Goal: Information Seeking & Learning: Learn about a topic

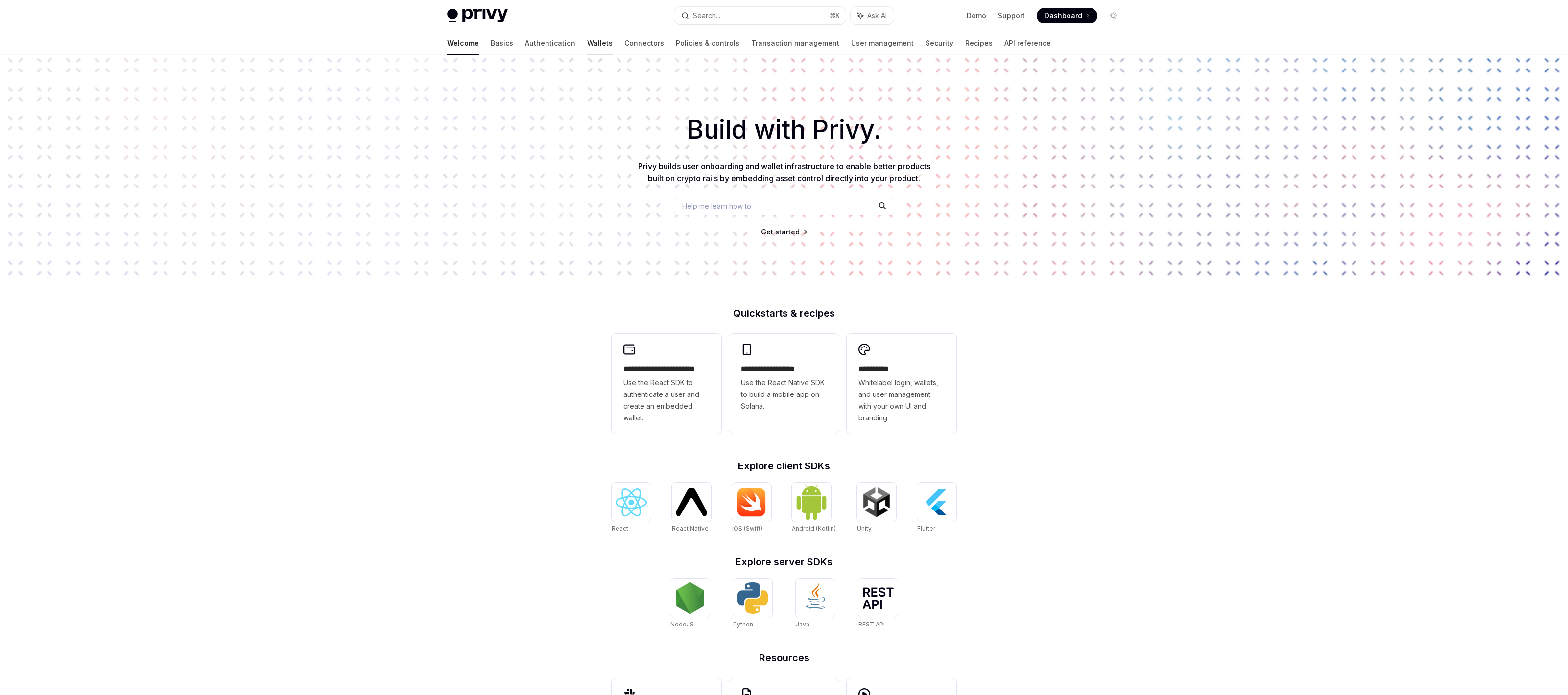
click at [587, 43] on link "Wallets" at bounding box center [600, 43] width 26 height 24
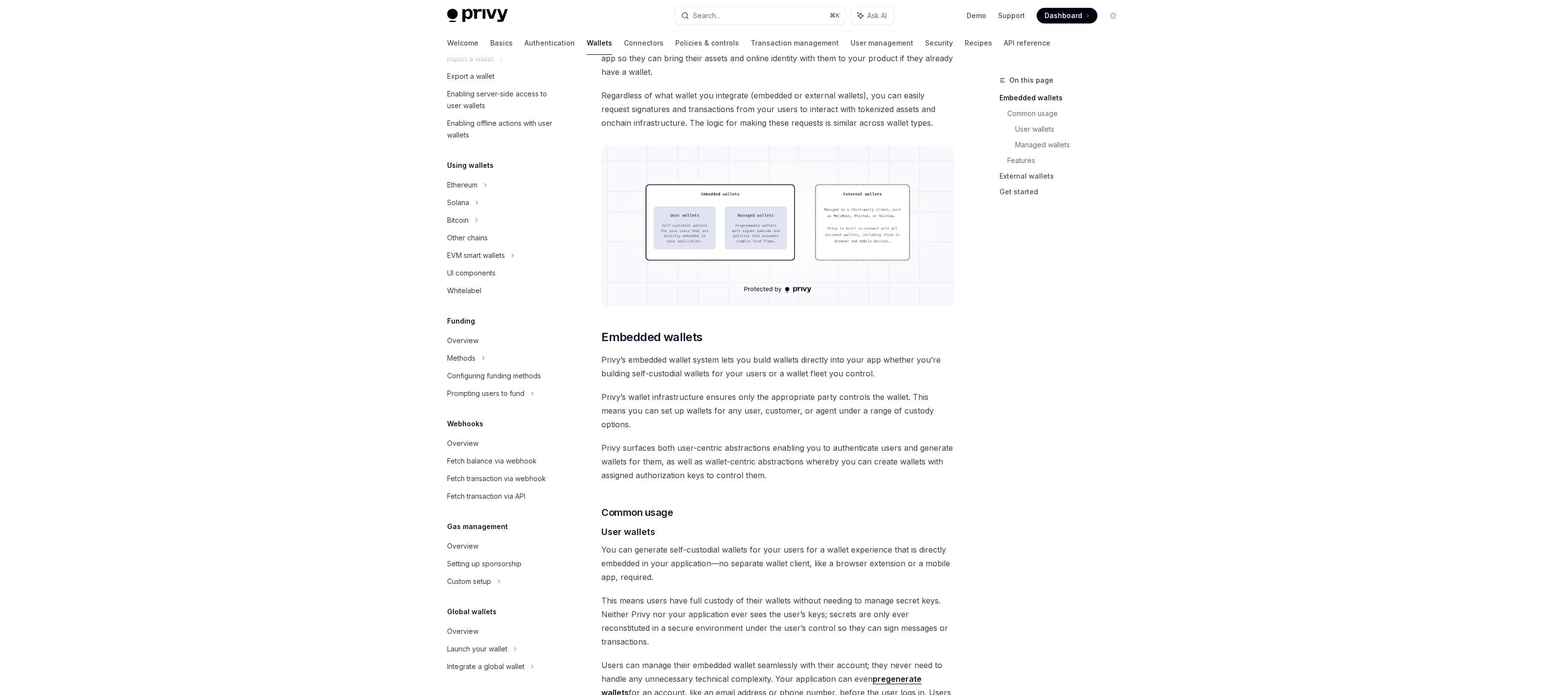
scroll to position [275, 0]
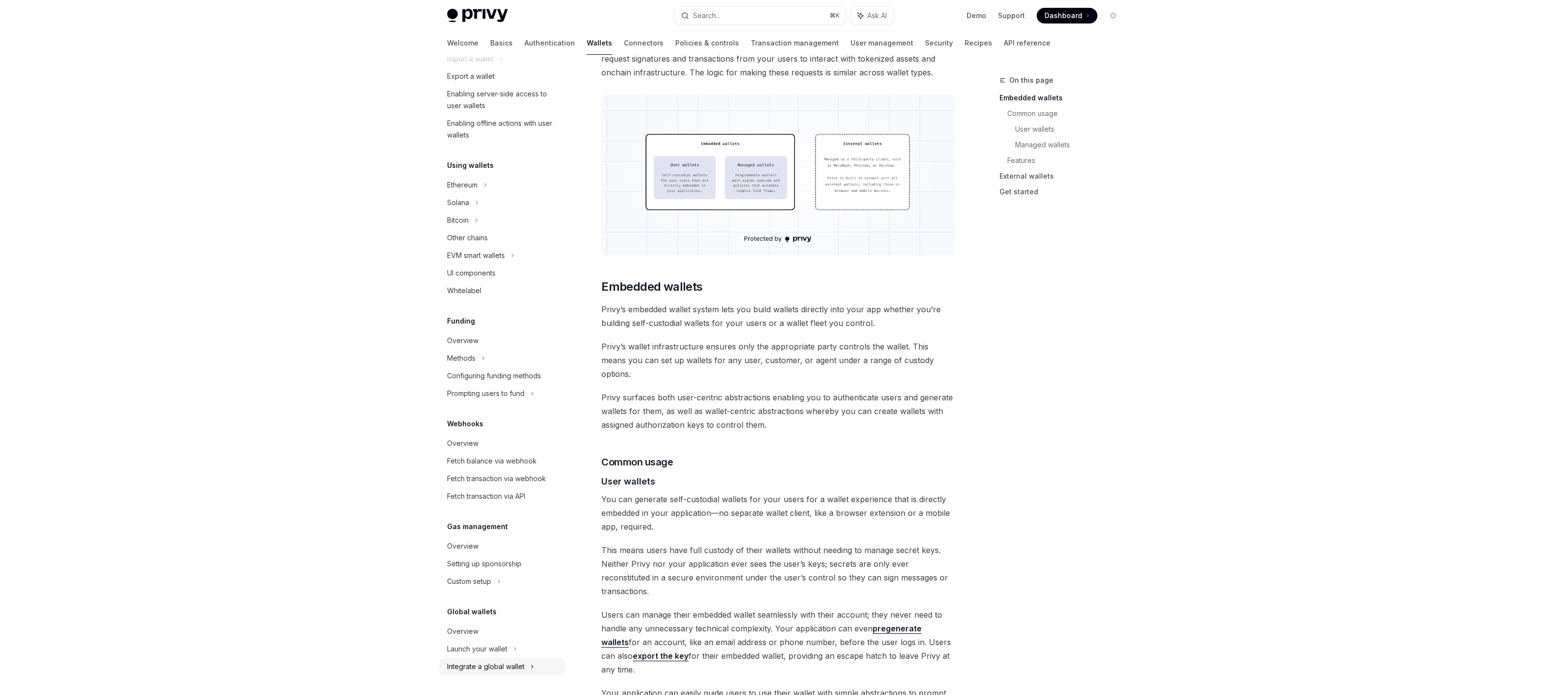
click at [486, 670] on div "Integrate a global wallet" at bounding box center [486, 666] width 77 height 12
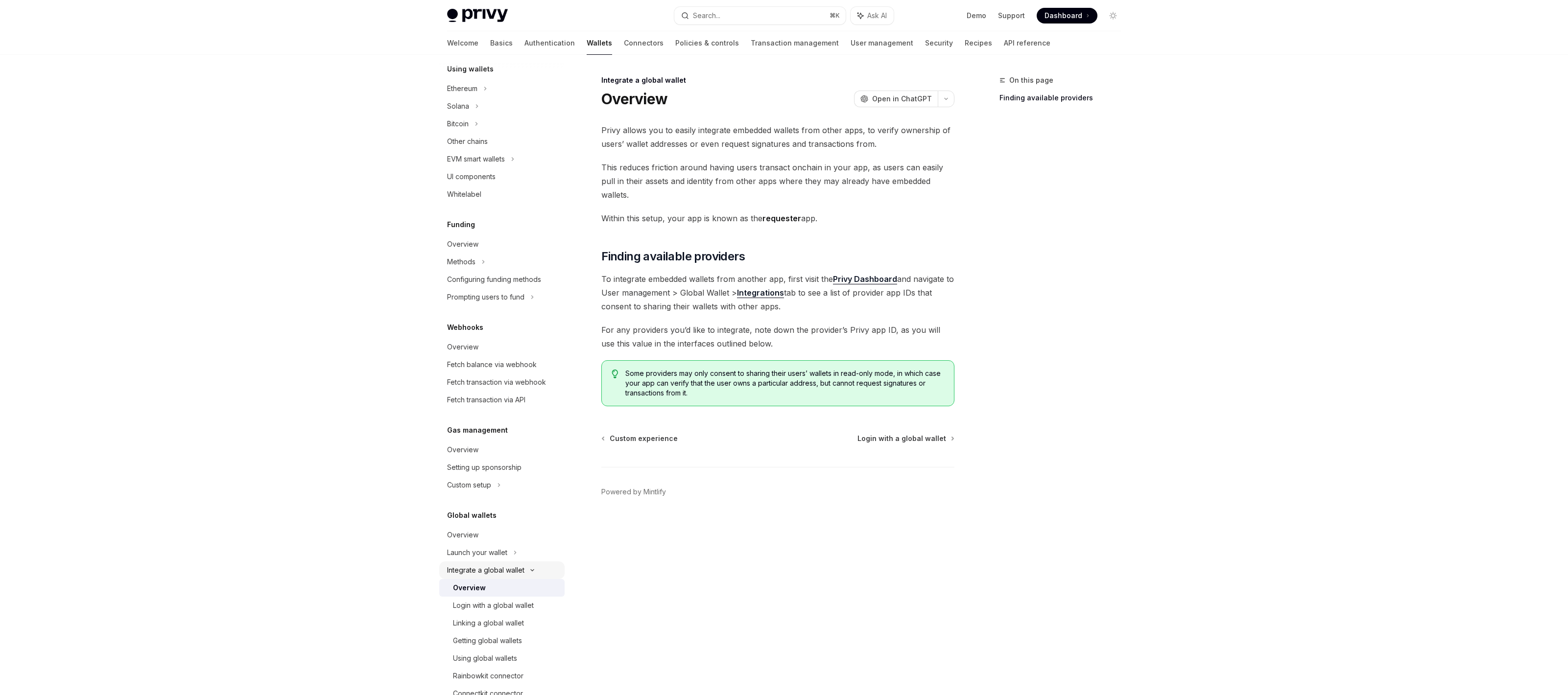
scroll to position [269, 0]
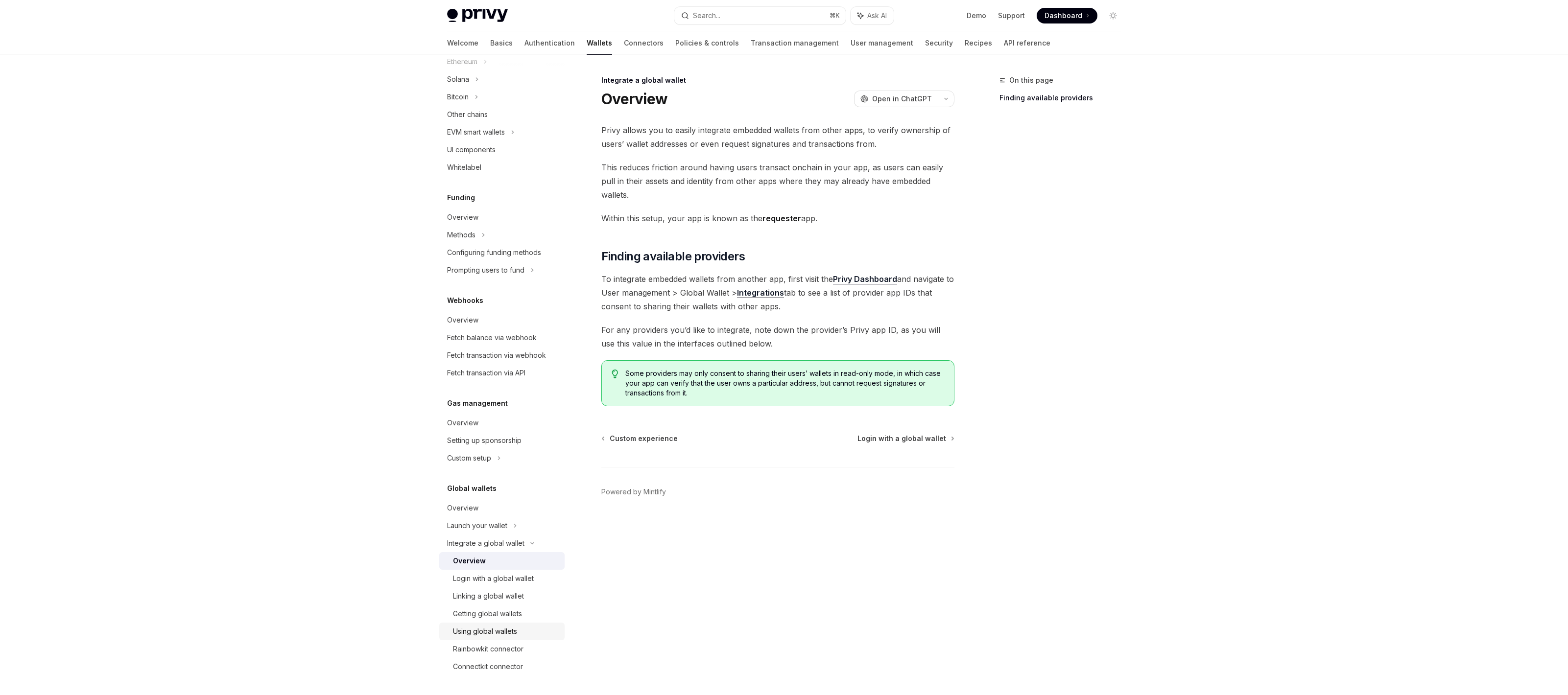
click at [486, 637] on link "Using global wallets" at bounding box center [502, 631] width 125 height 18
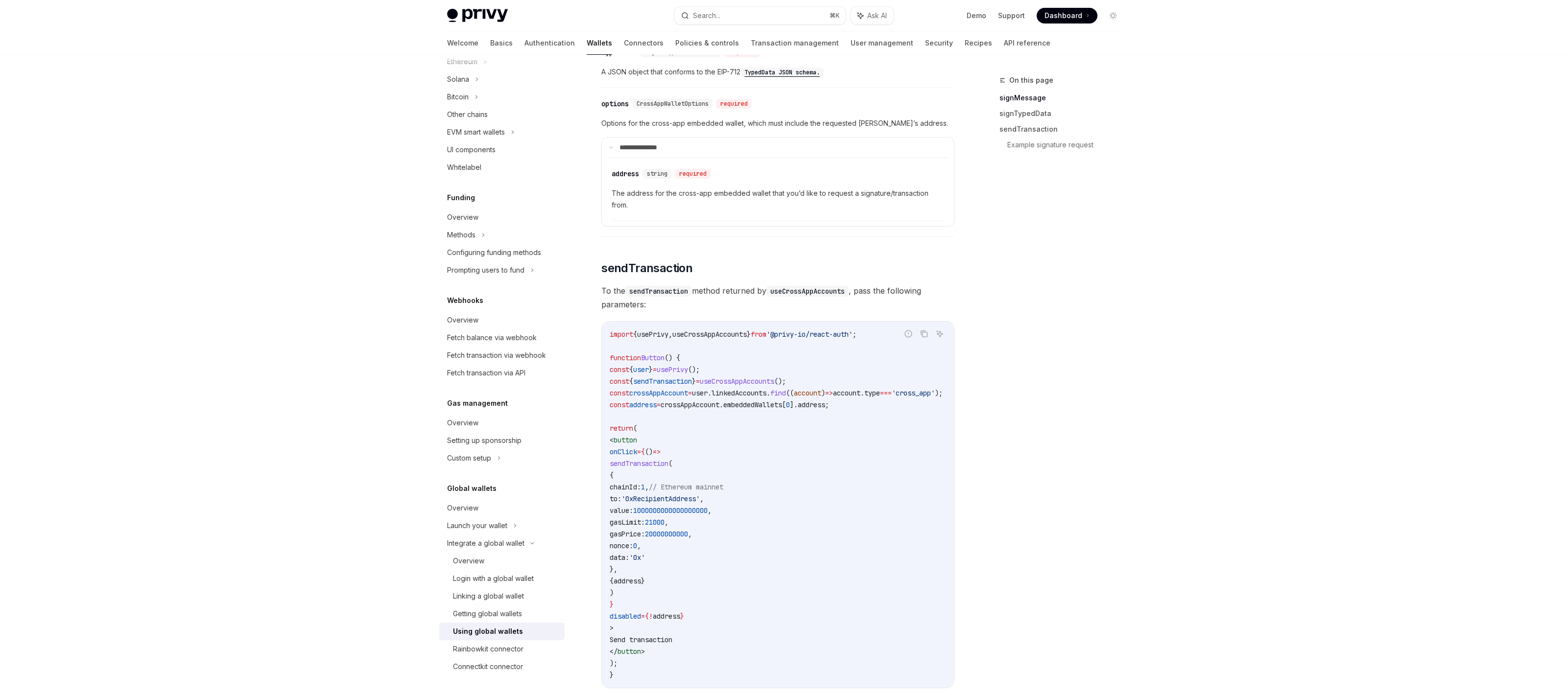
scroll to position [857, 0]
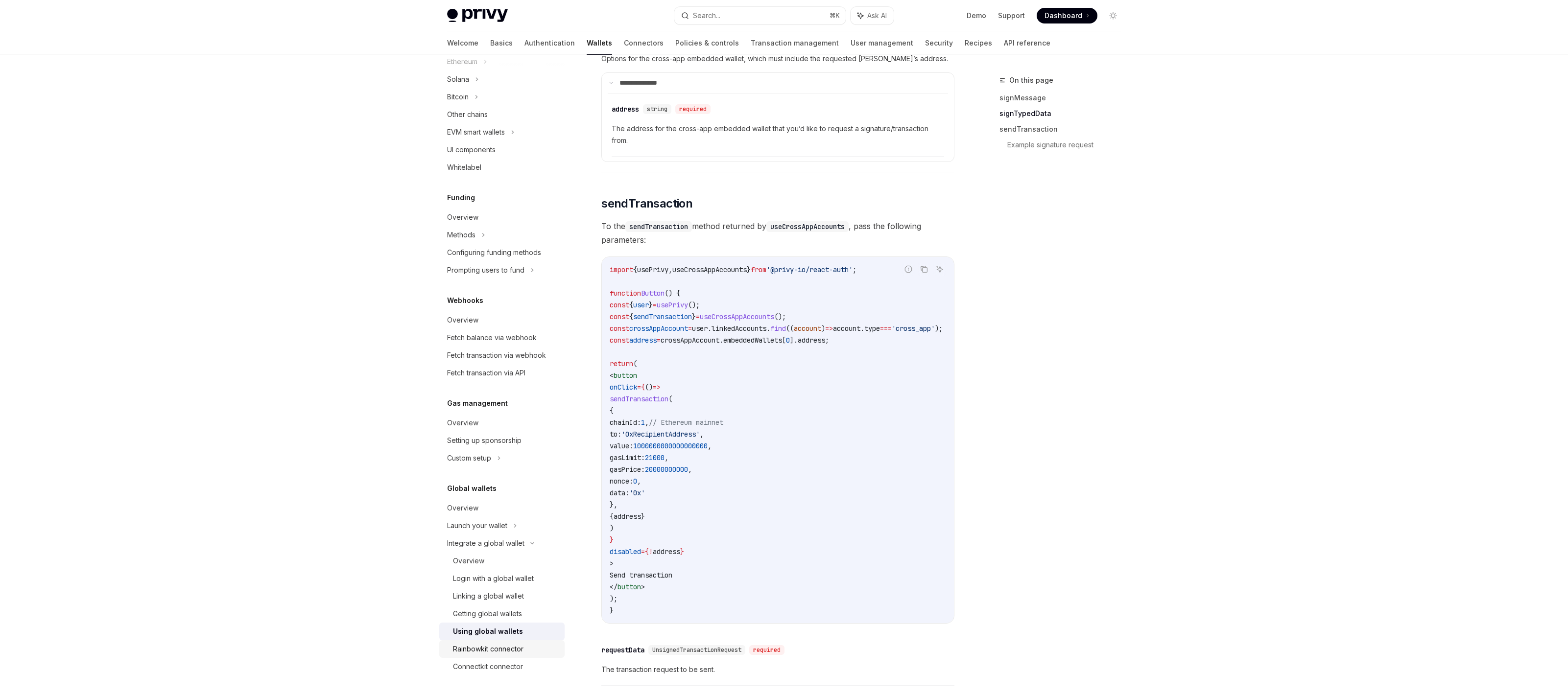
click at [509, 651] on div "Rainbowkit connector" at bounding box center [488, 649] width 71 height 12
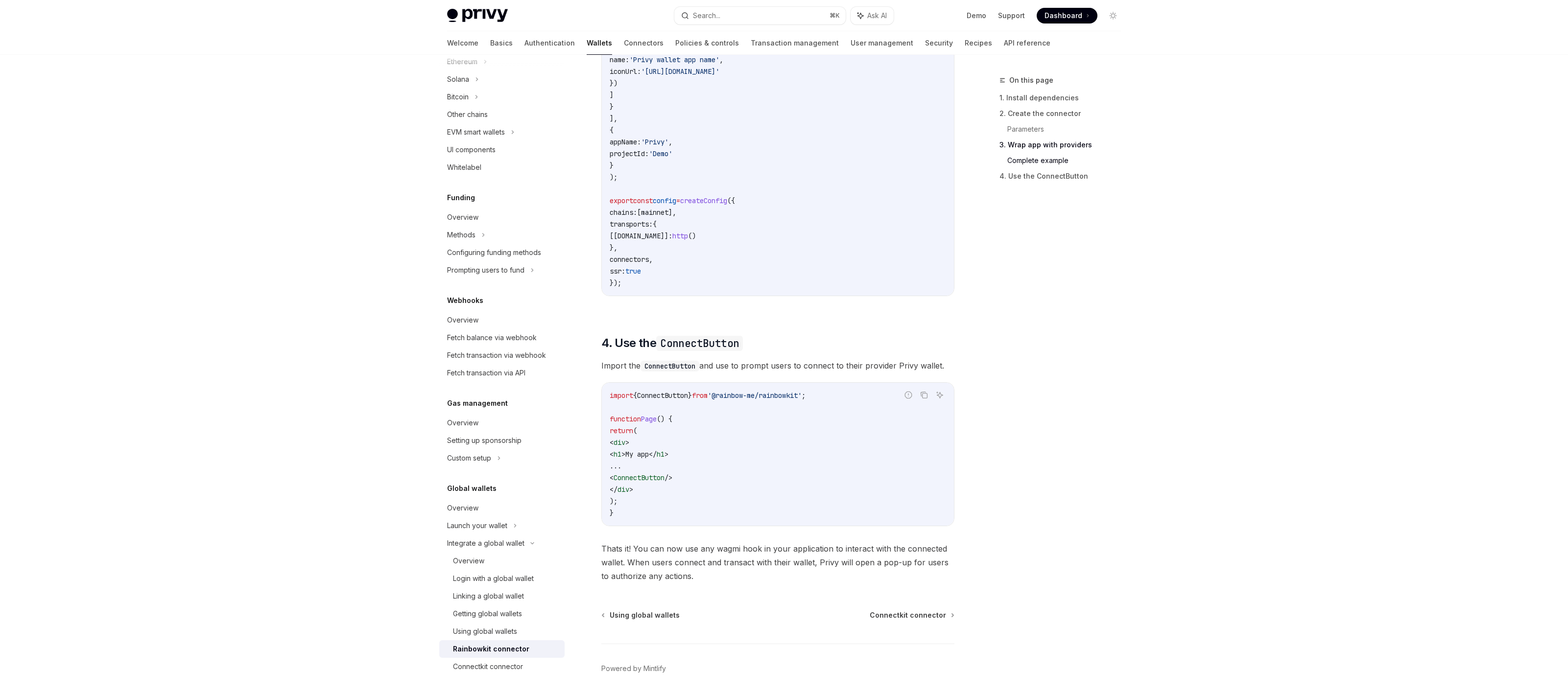
scroll to position [2131, 0]
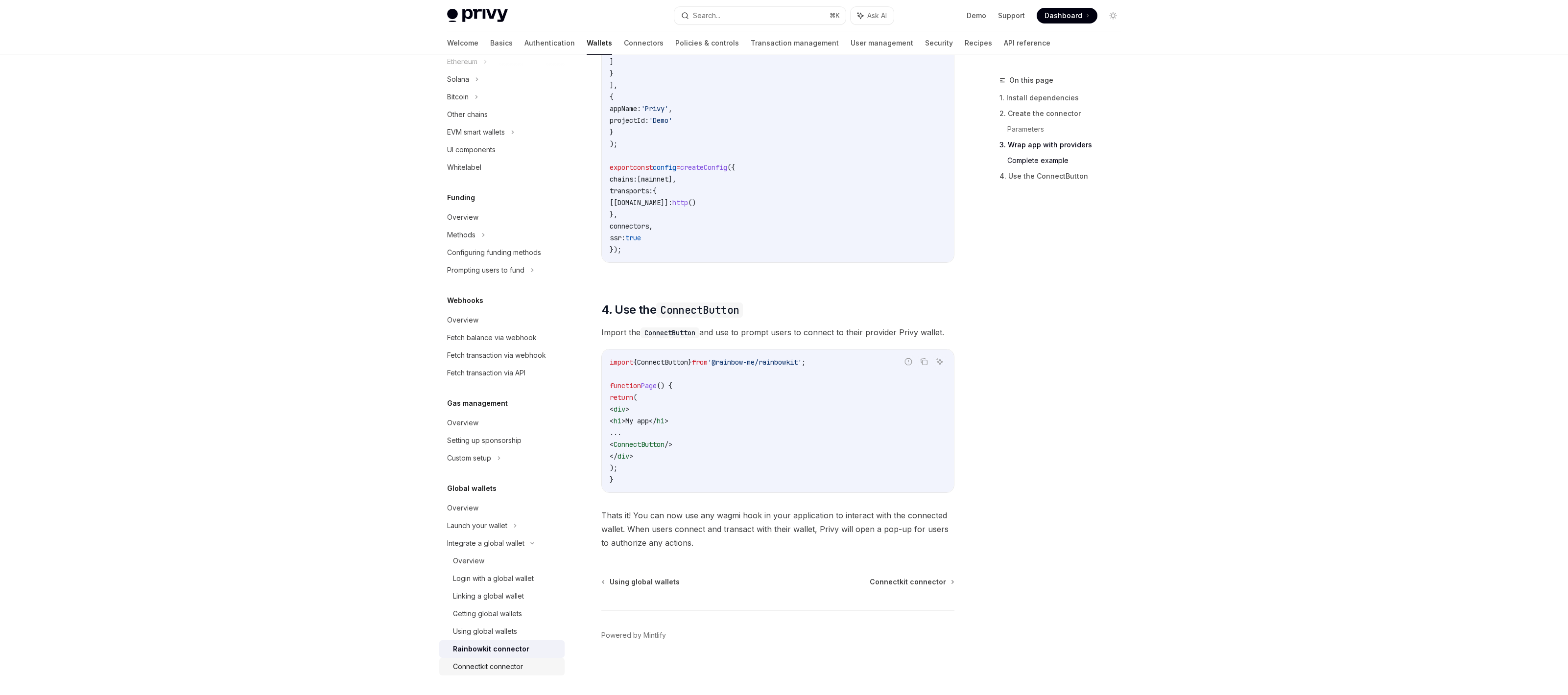
click at [513, 663] on div "Connectkit connector" at bounding box center [488, 666] width 70 height 12
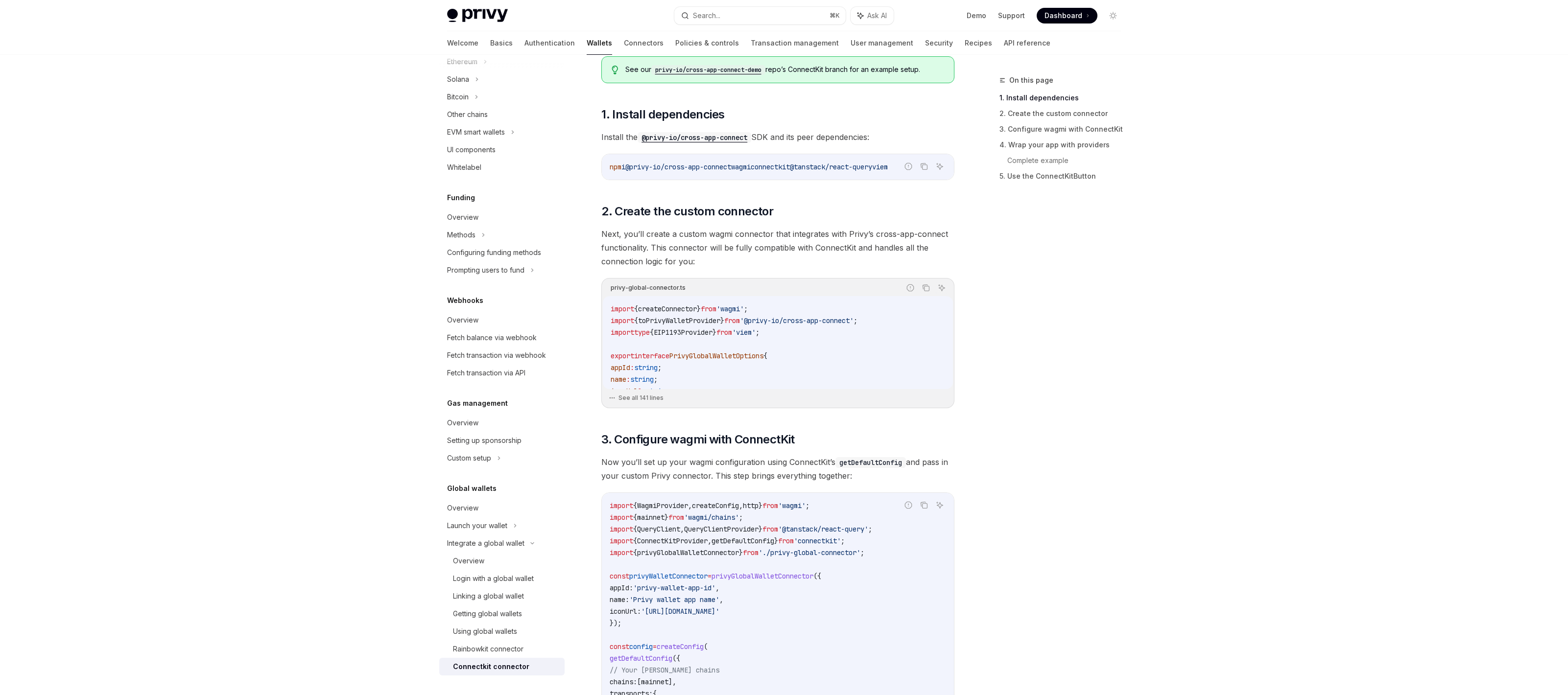
scroll to position [156, 0]
click at [507, 651] on div "Rainbowkit connector" at bounding box center [488, 649] width 71 height 12
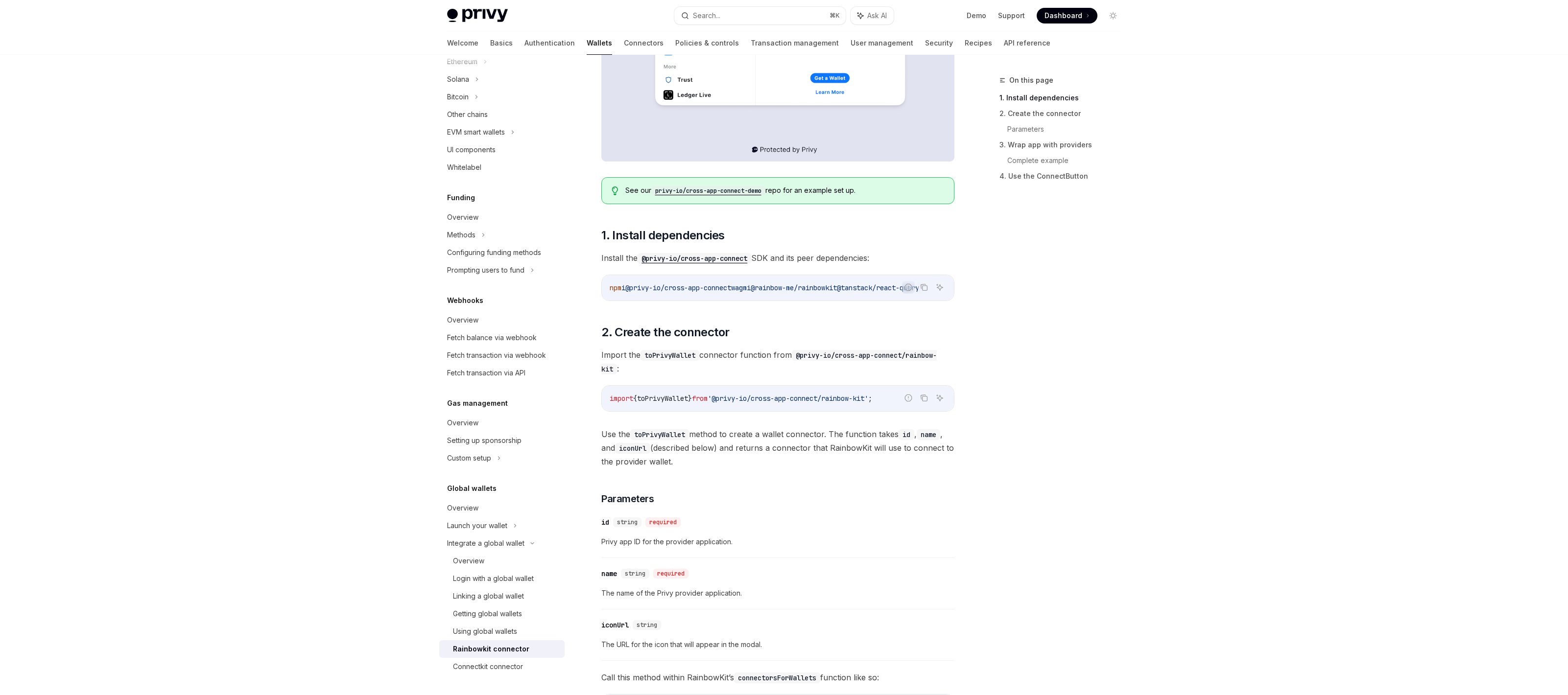
scroll to position [363, 0]
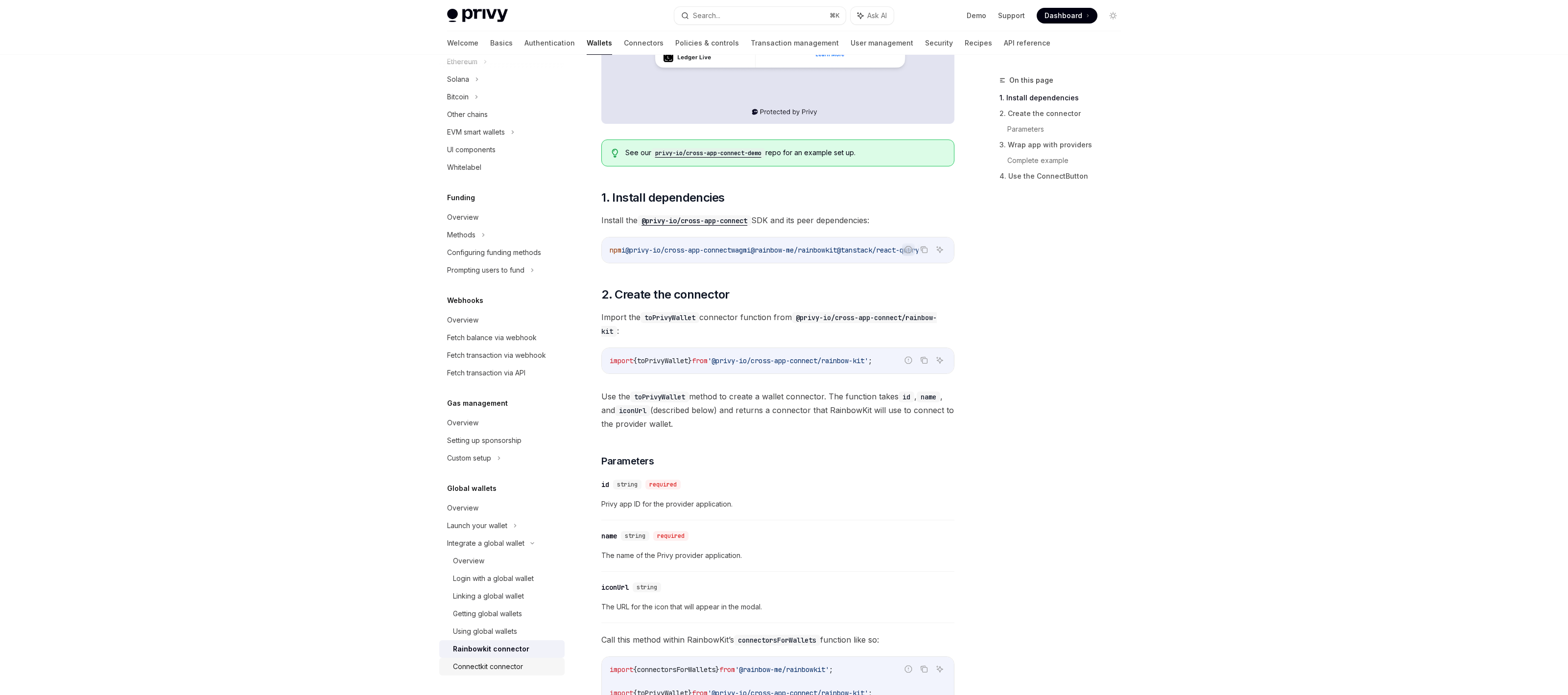
click at [481, 667] on div "Connectkit connector" at bounding box center [488, 666] width 70 height 12
type textarea "*"
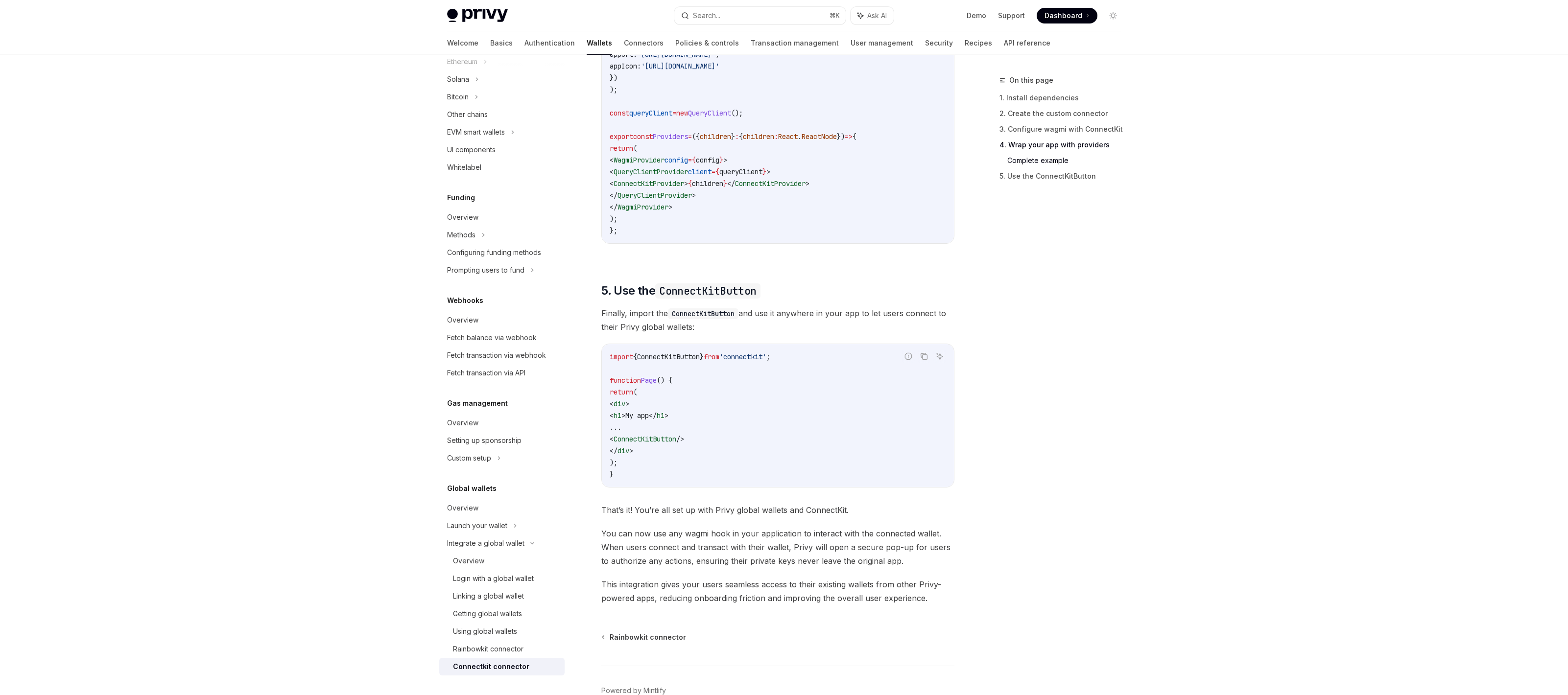
scroll to position [1815, 0]
